Goal: Transaction & Acquisition: Purchase product/service

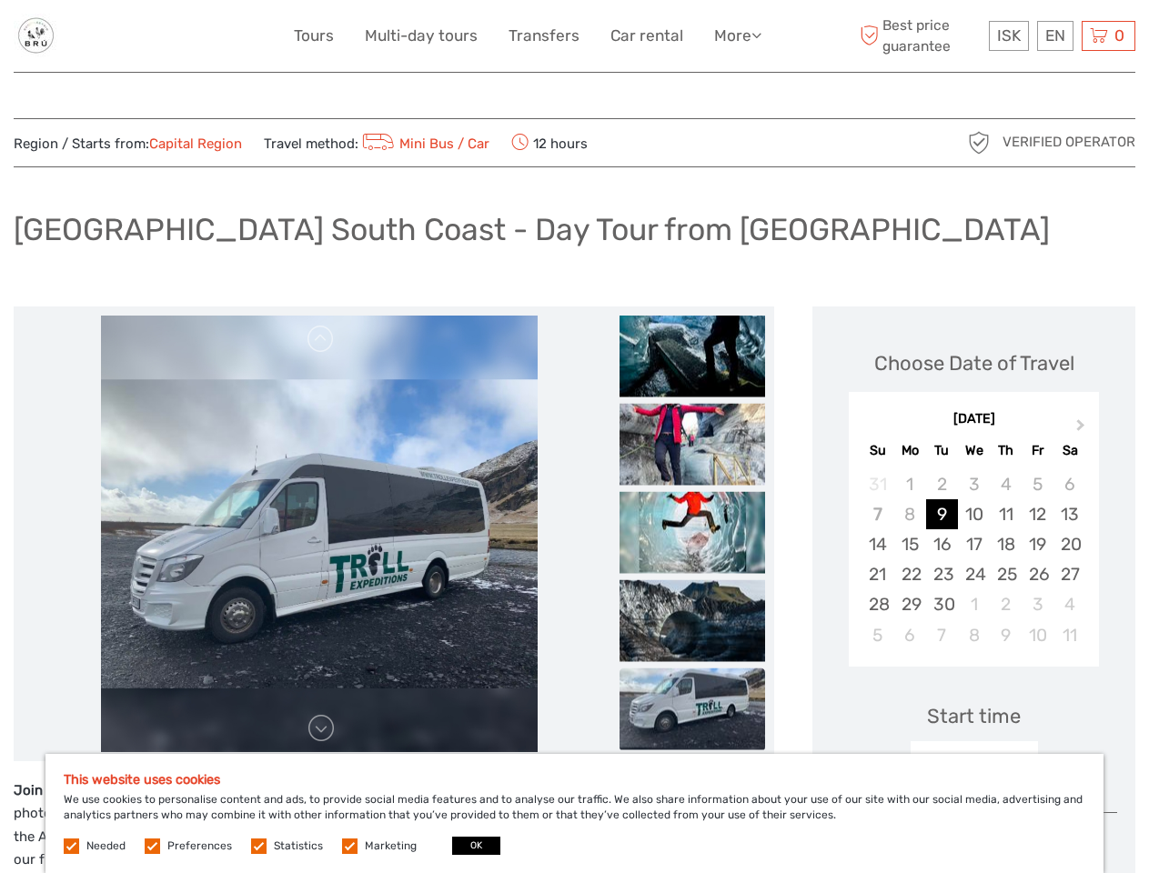
click at [736, 35] on link "More" at bounding box center [737, 36] width 47 height 26
click at [758, 35] on icon at bounding box center [757, 34] width 10 height 15
click at [1008, 35] on span "ISK" at bounding box center [1009, 35] width 24 height 18
click at [1055, 35] on div "EN English Español Deutsch" at bounding box center [1055, 36] width 36 height 30
click at [1108, 35] on div "0 Items Total 0 ISK Checkout The shopping cart is empty." at bounding box center [1109, 36] width 54 height 30
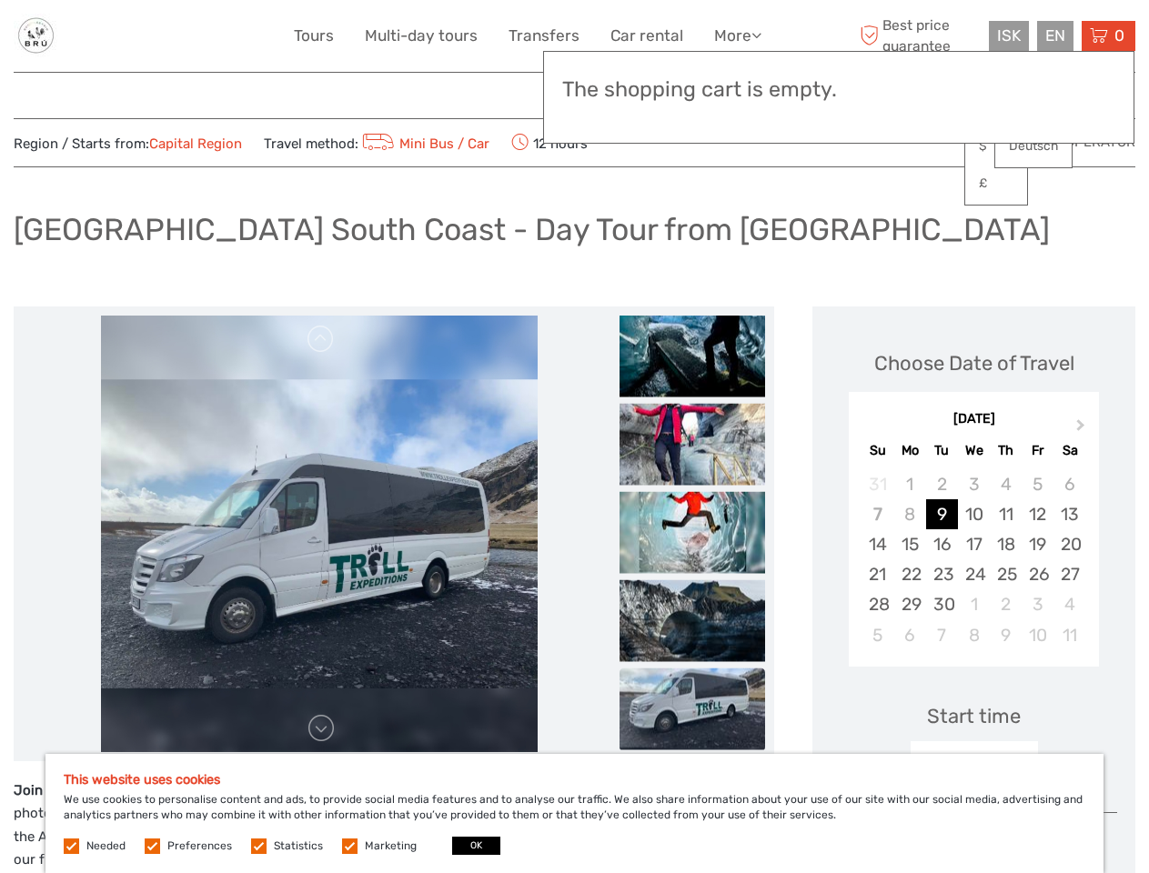
click at [318, 534] on img at bounding box center [319, 534] width 437 height 437
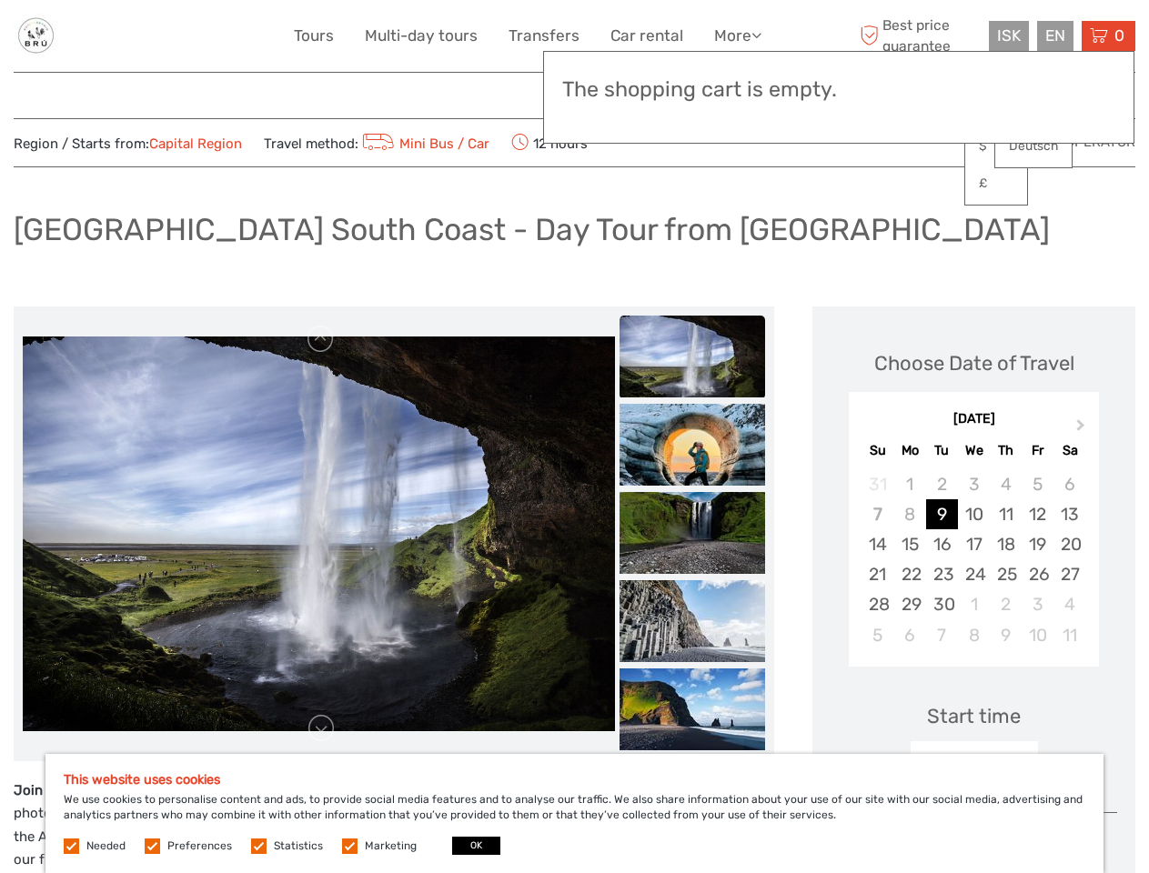
click at [321, 339] on li at bounding box center [319, 534] width 592 height 437
click at [321, 729] on link at bounding box center [321, 728] width 29 height 29
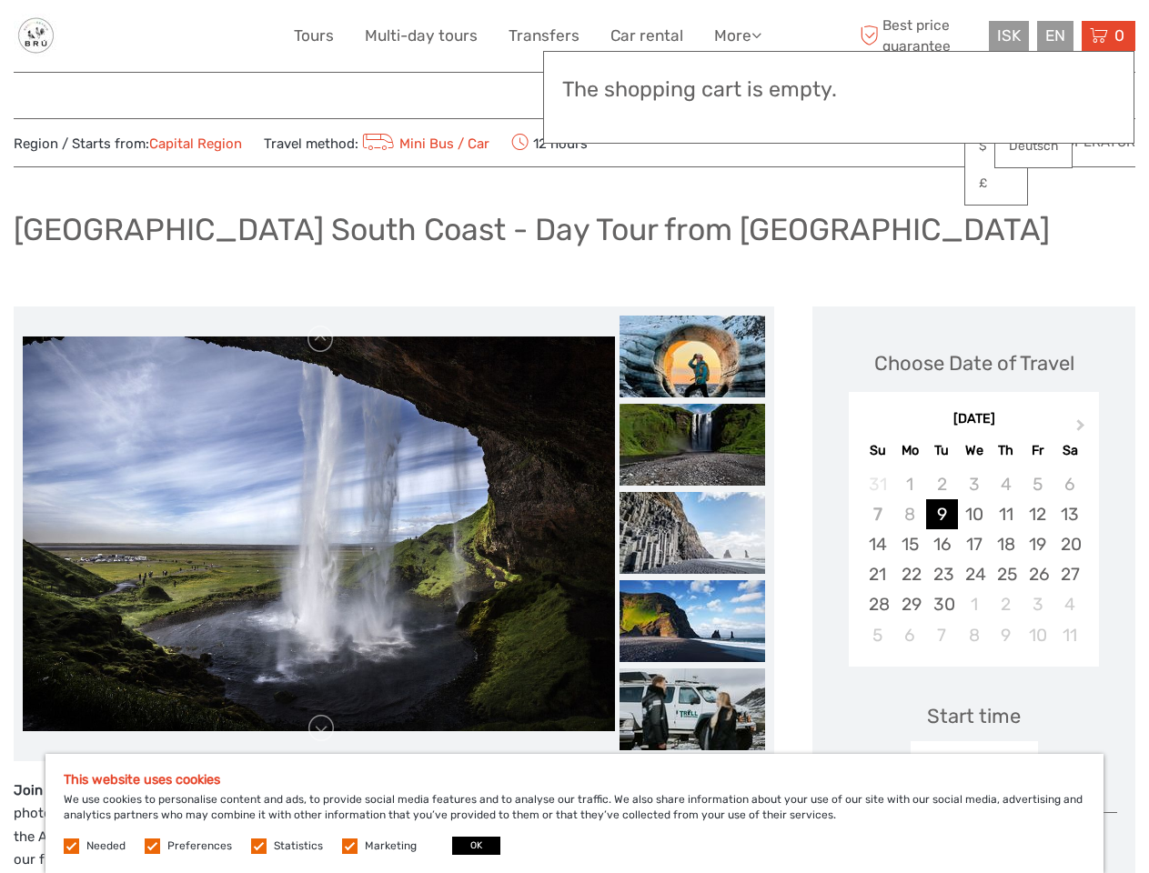
click at [692, 92] on h3 "The shopping cart is empty." at bounding box center [838, 89] width 553 height 25
click at [692, 91] on h3 "The shopping cart is empty." at bounding box center [838, 89] width 553 height 25
